Goal: Book appointment/travel/reservation

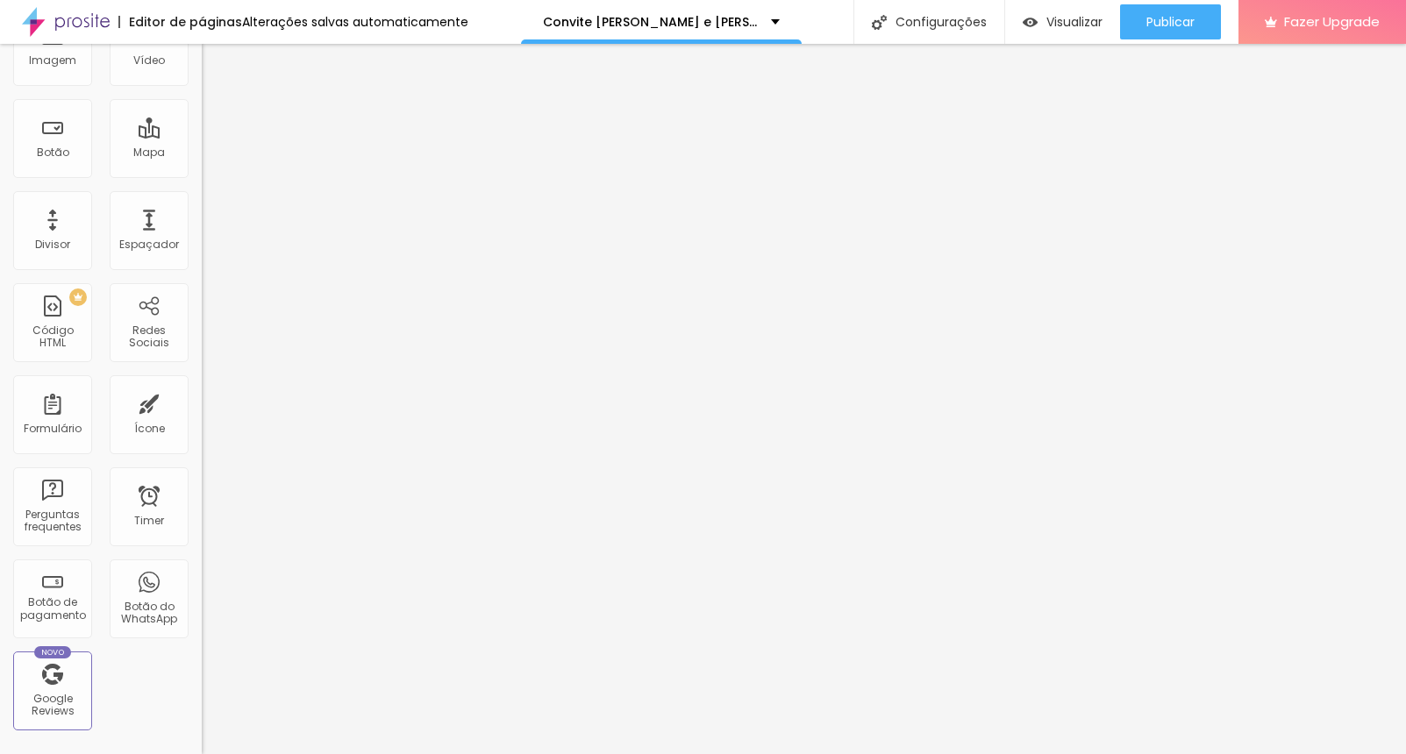
scroll to position [218, 0]
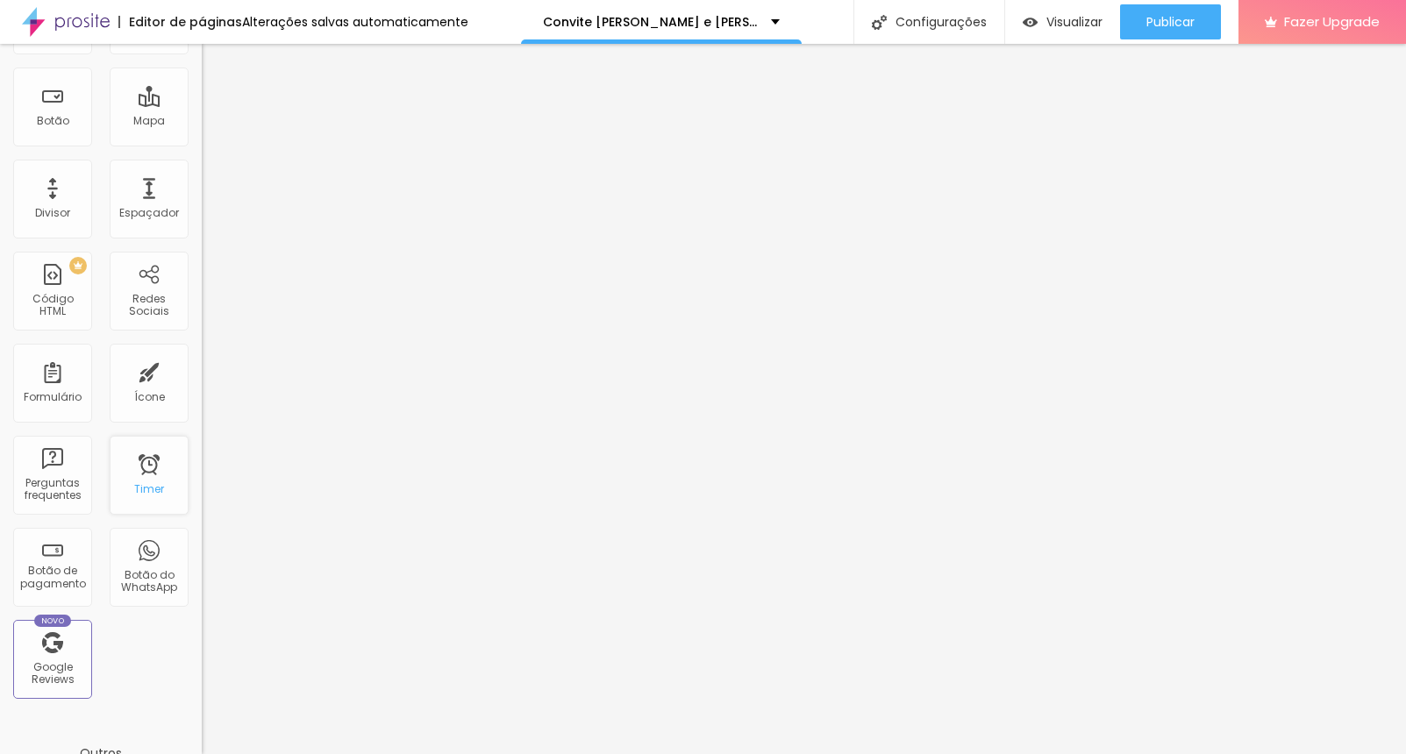
click at [137, 474] on div "Timer" at bounding box center [149, 475] width 79 height 79
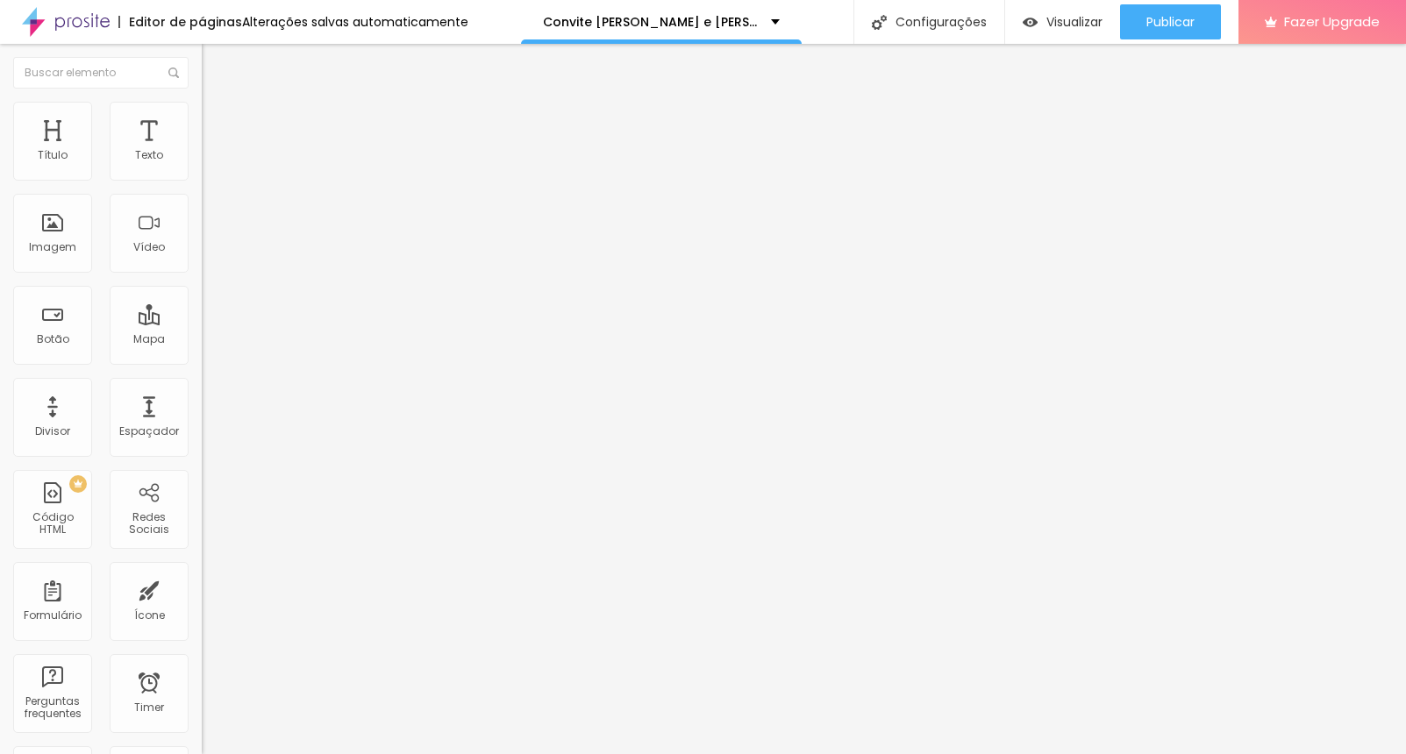
click at [212, 165] on input "[DATE] 12:30" at bounding box center [250, 156] width 77 height 18
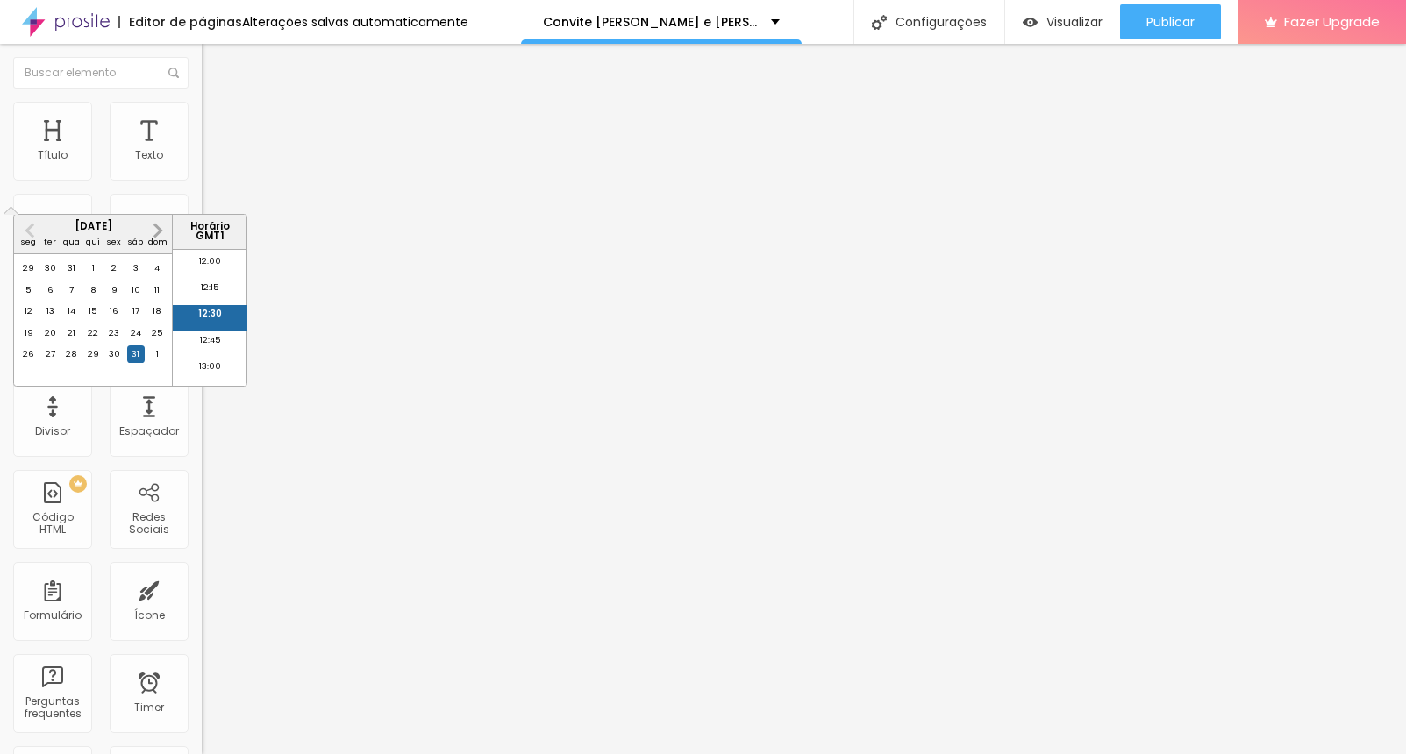
click at [156, 232] on span "Next Month" at bounding box center [156, 230] width 0 height 20
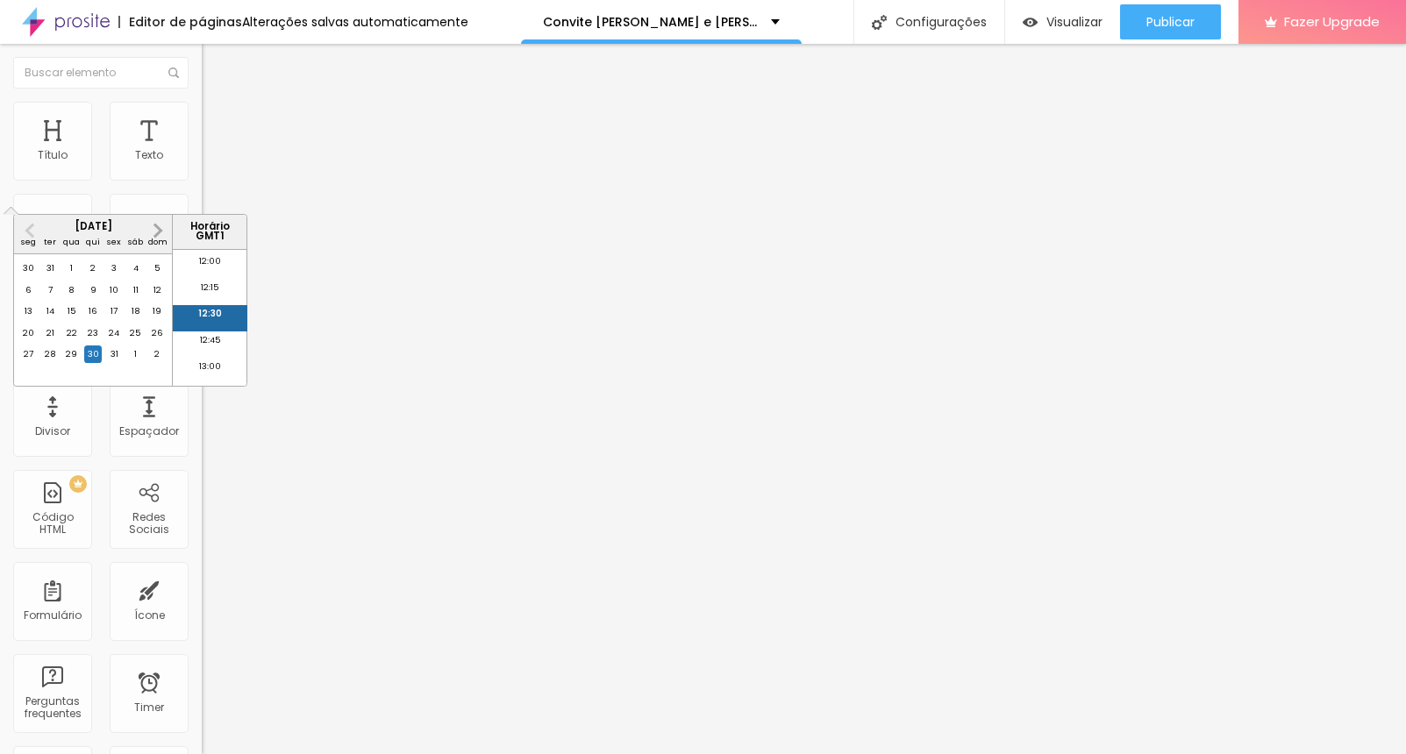
click at [156, 232] on span "Next Month" at bounding box center [156, 230] width 0 height 20
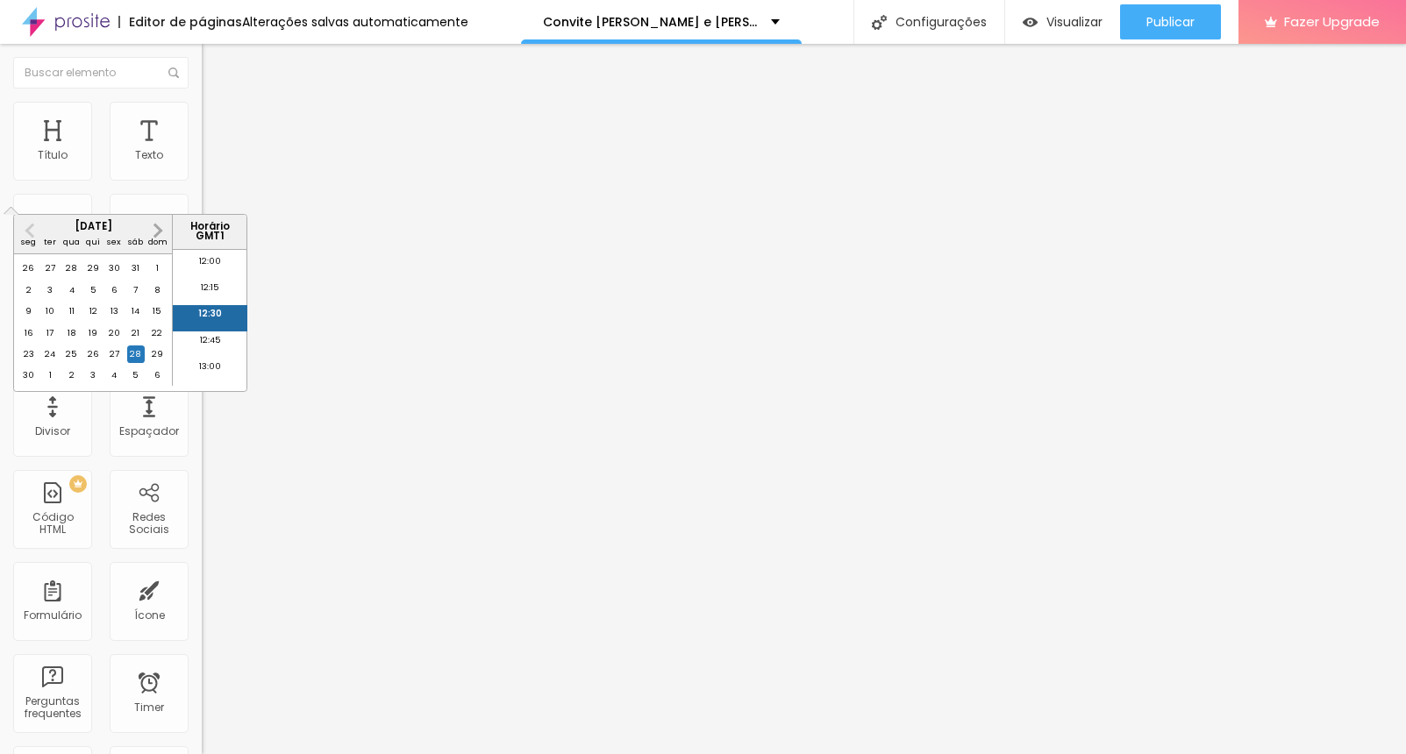
click at [156, 232] on span "Next Month" at bounding box center [156, 230] width 0 height 20
click at [136, 277] on div "4" at bounding box center [136, 269] width 18 height 18
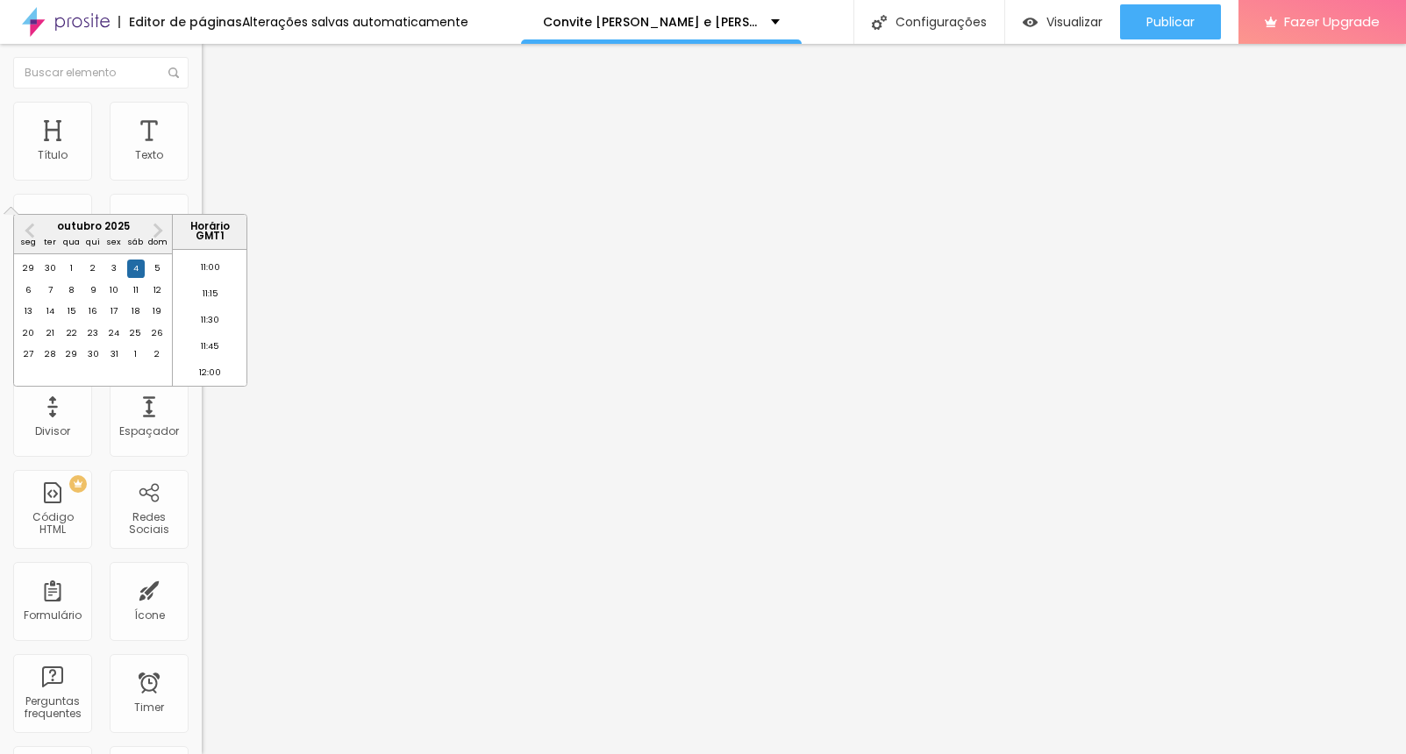
scroll to position [1131, 0]
click at [212, 297] on li "11:00" at bounding box center [210, 290] width 75 height 26
type input "[DATE] 11:00"
click at [142, 328] on div "Mapa" at bounding box center [149, 325] width 79 height 79
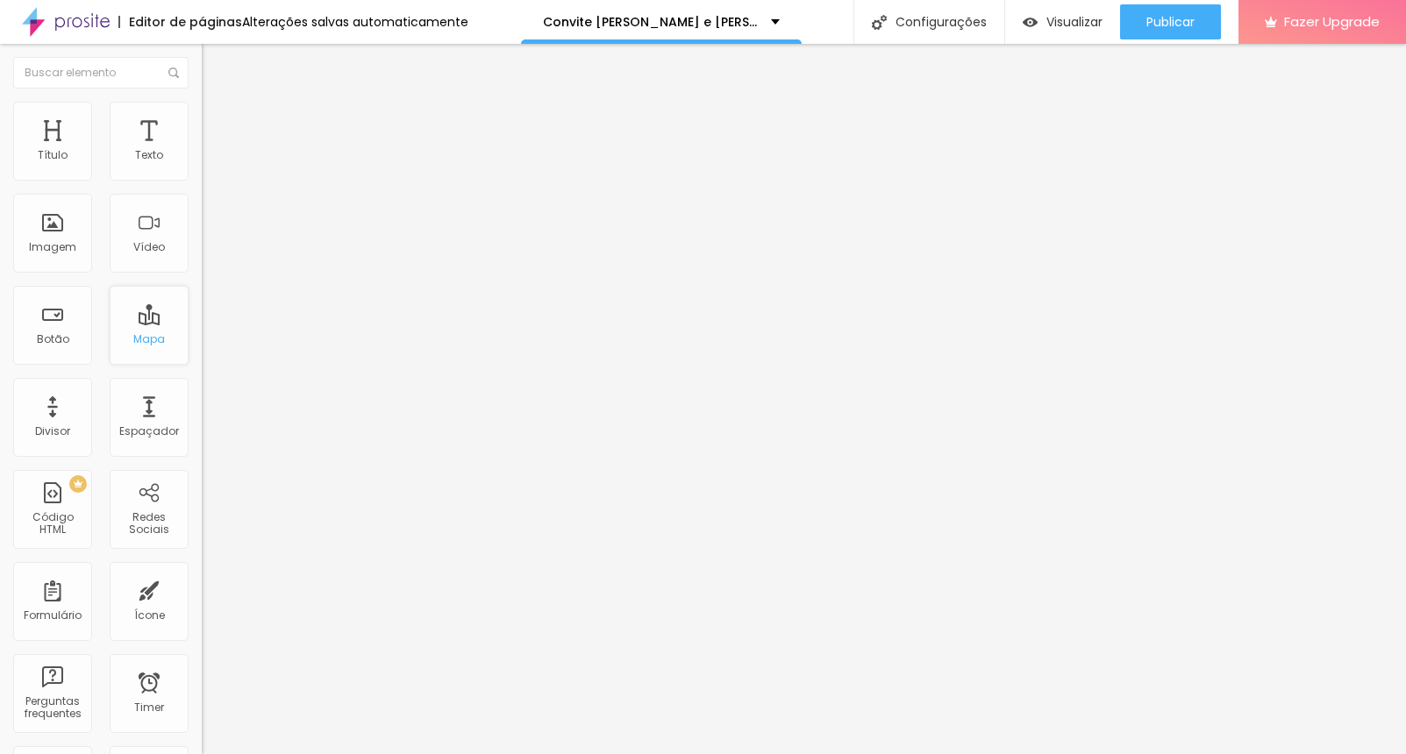
click at [142, 328] on div "Mapa" at bounding box center [149, 325] width 79 height 79
drag, startPoint x: 97, startPoint y: 199, endPoint x: -106, endPoint y: 192, distance: 203.7
click at [202, 165] on input "[DEMOGRAPHIC_DATA] veiros" at bounding box center [307, 156] width 211 height 18
click at [202, 165] on input "estalagem [PERSON_NAME]" at bounding box center [307, 156] width 211 height 18
type input "e"
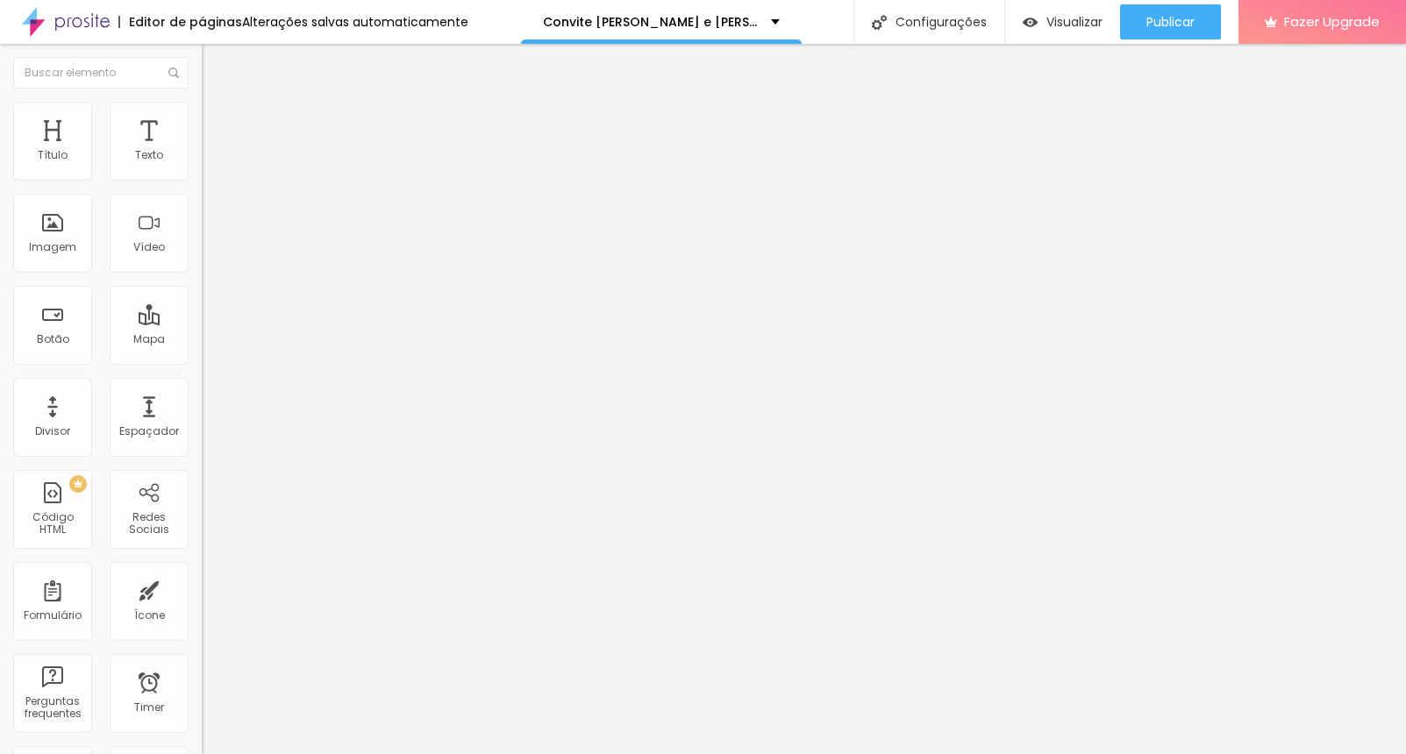
type input "[DEMOGRAPHIC_DATA] cacia s juliao"
click at [136, 323] on div "Mapa" at bounding box center [149, 325] width 79 height 79
click at [148, 345] on div "Mapa" at bounding box center [149, 339] width 32 height 12
click at [202, 165] on input "[STREET_ADDRESS][PERSON_NAME]" at bounding box center [307, 156] width 211 height 18
type input "r"
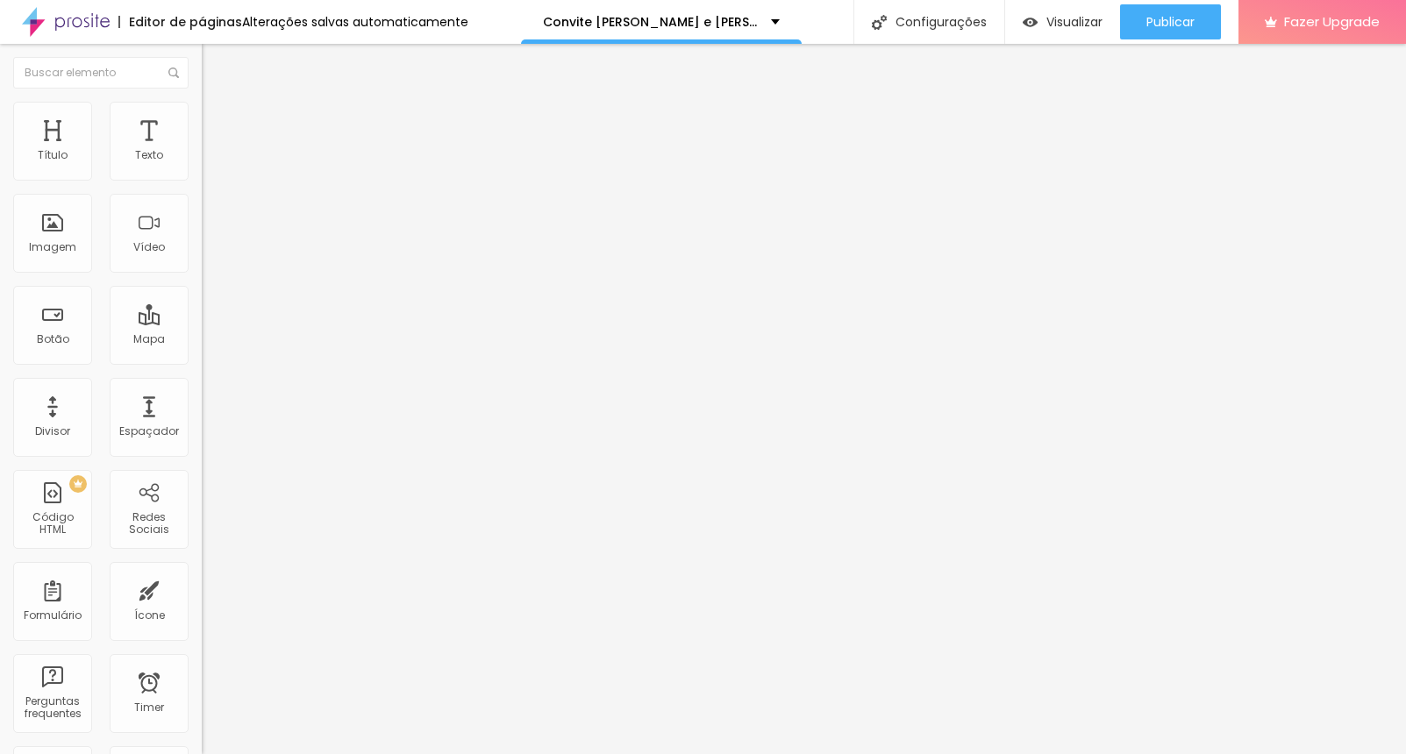
type input "Estalagem [PERSON_NAME]"
